Goal: Book appointment/travel/reservation

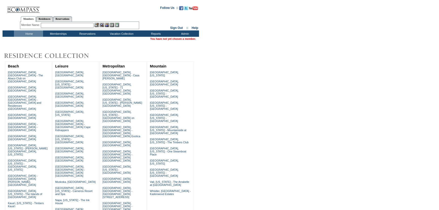
scroll to position [130, 0]
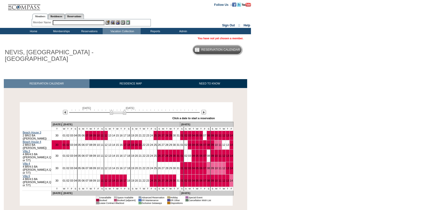
drag, startPoint x: 109, startPoint y: 111, endPoint x: 114, endPoint y: 110, distance: 5.2
click at [114, 110] on img at bounding box center [118, 111] width 16 height 5
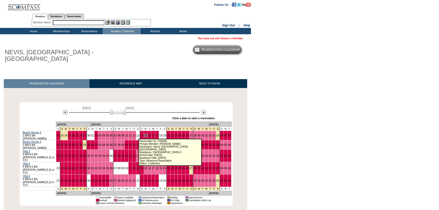
click at [144, 135] on link "15" at bounding box center [145, 135] width 3 height 3
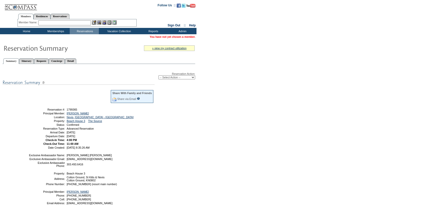
click at [178, 78] on select "-- Select Action -- Modify Reservation Dates Modify Reservation Cost Modify Occ…" at bounding box center [176, 77] width 37 height 4
select select "ChangeDates"
click at [158, 75] on select "-- Select Action -- Modify Reservation Dates Modify Reservation Cost Modify Occ…" at bounding box center [176, 77] width 37 height 4
